Goal: Task Accomplishment & Management: Manage account settings

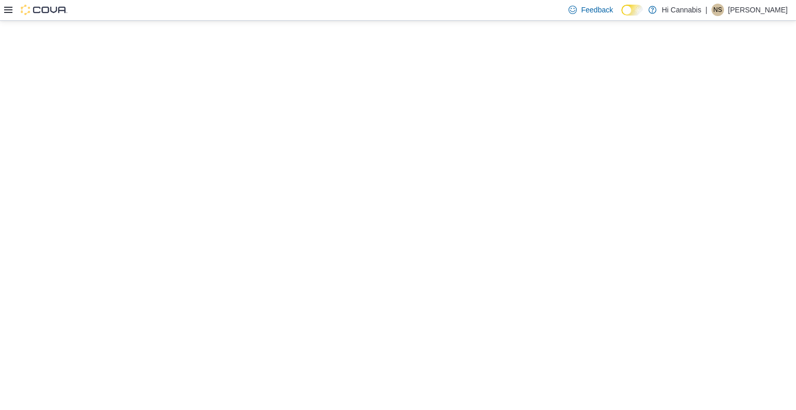
select select "**********"
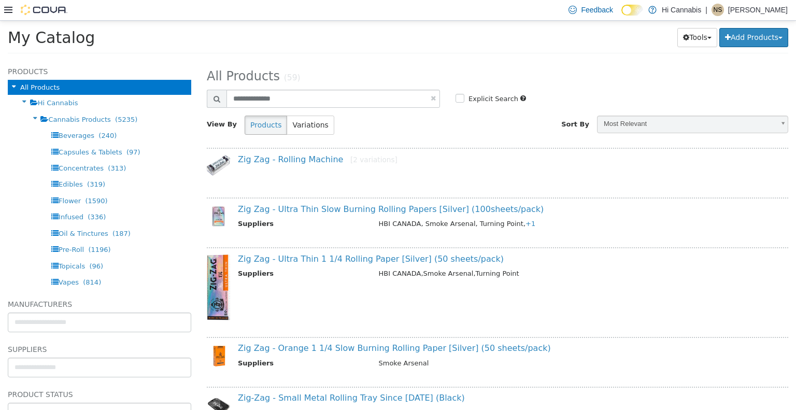
click at [1, 2] on div "Feedback Dark Mode Hi Cannabis | NS [PERSON_NAME]" at bounding box center [398, 10] width 796 height 21
click at [9, 13] on icon at bounding box center [8, 10] width 8 height 8
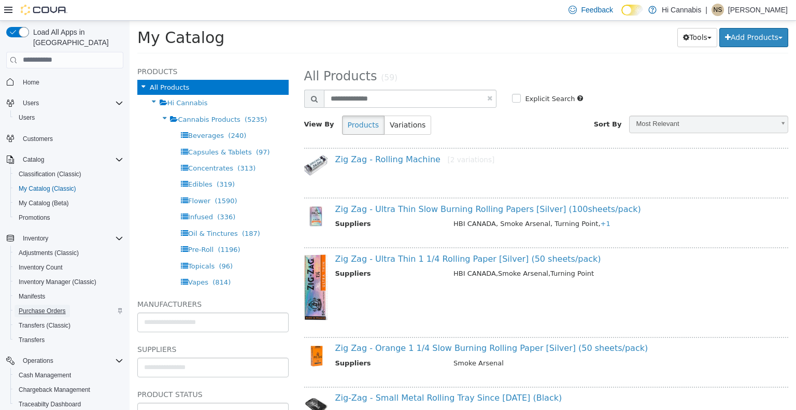
click at [40, 307] on span "Purchase Orders" at bounding box center [42, 311] width 47 height 8
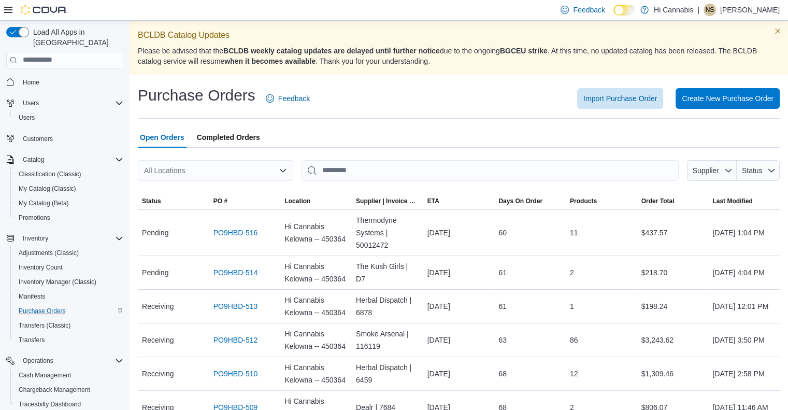
click at [733, 12] on p "[PERSON_NAME]" at bounding box center [751, 10] width 60 height 12
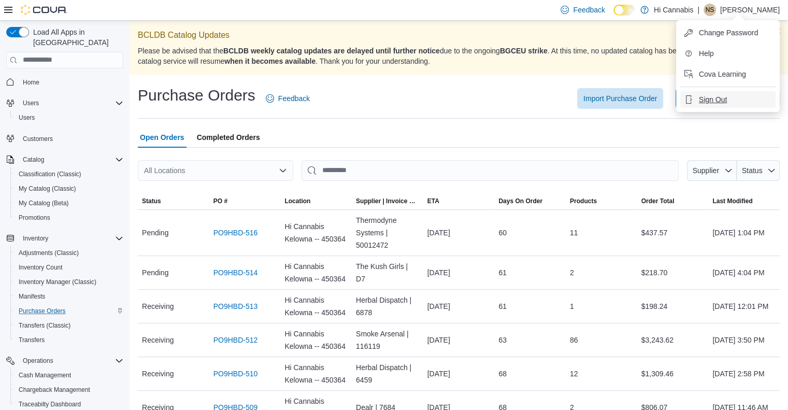
click at [717, 99] on span "Sign Out" at bounding box center [713, 99] width 28 height 10
